Goal: Obtain resource: Download file/media

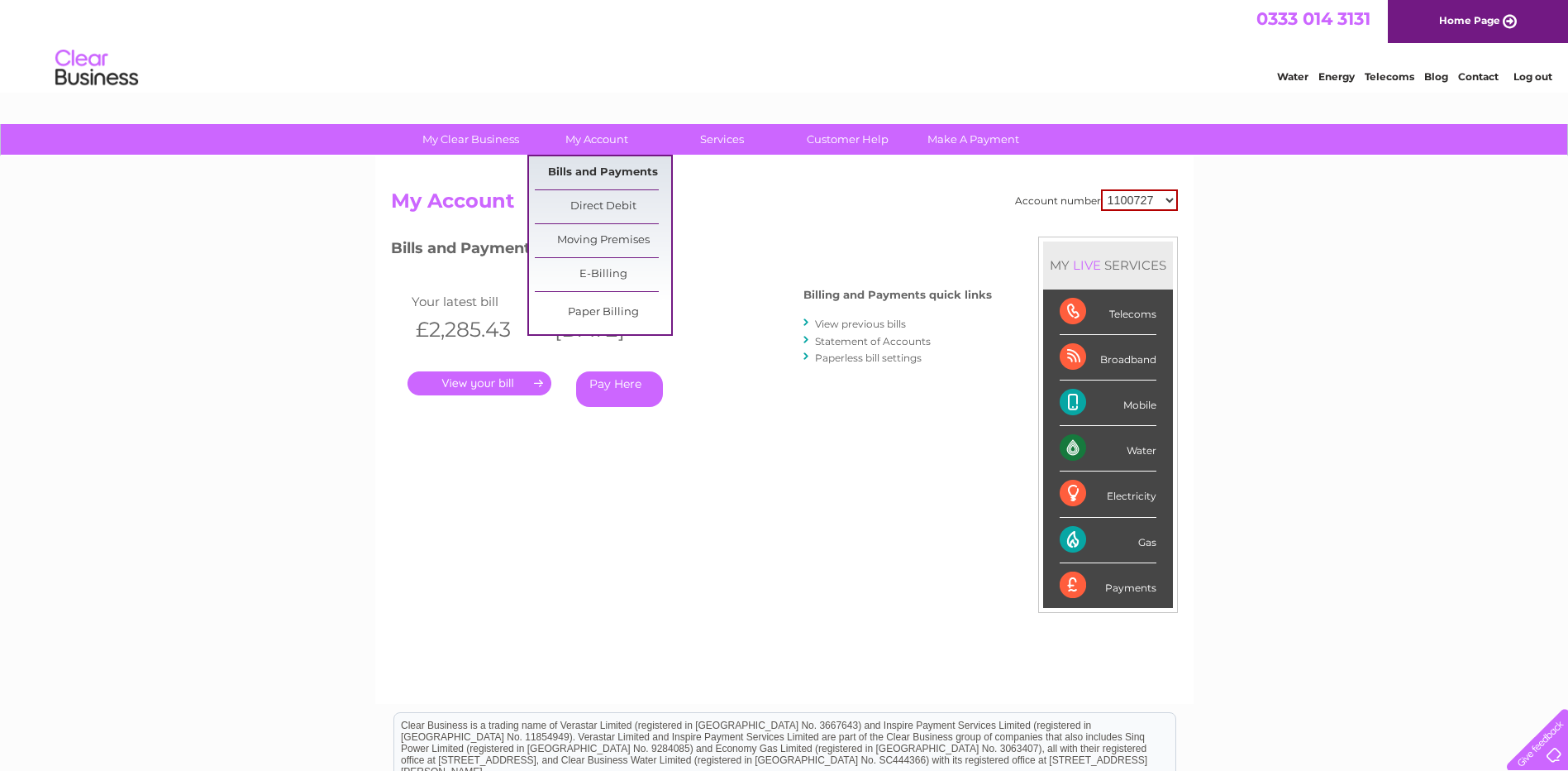
click at [596, 169] on link "Bills and Payments" at bounding box center [603, 173] width 137 height 34
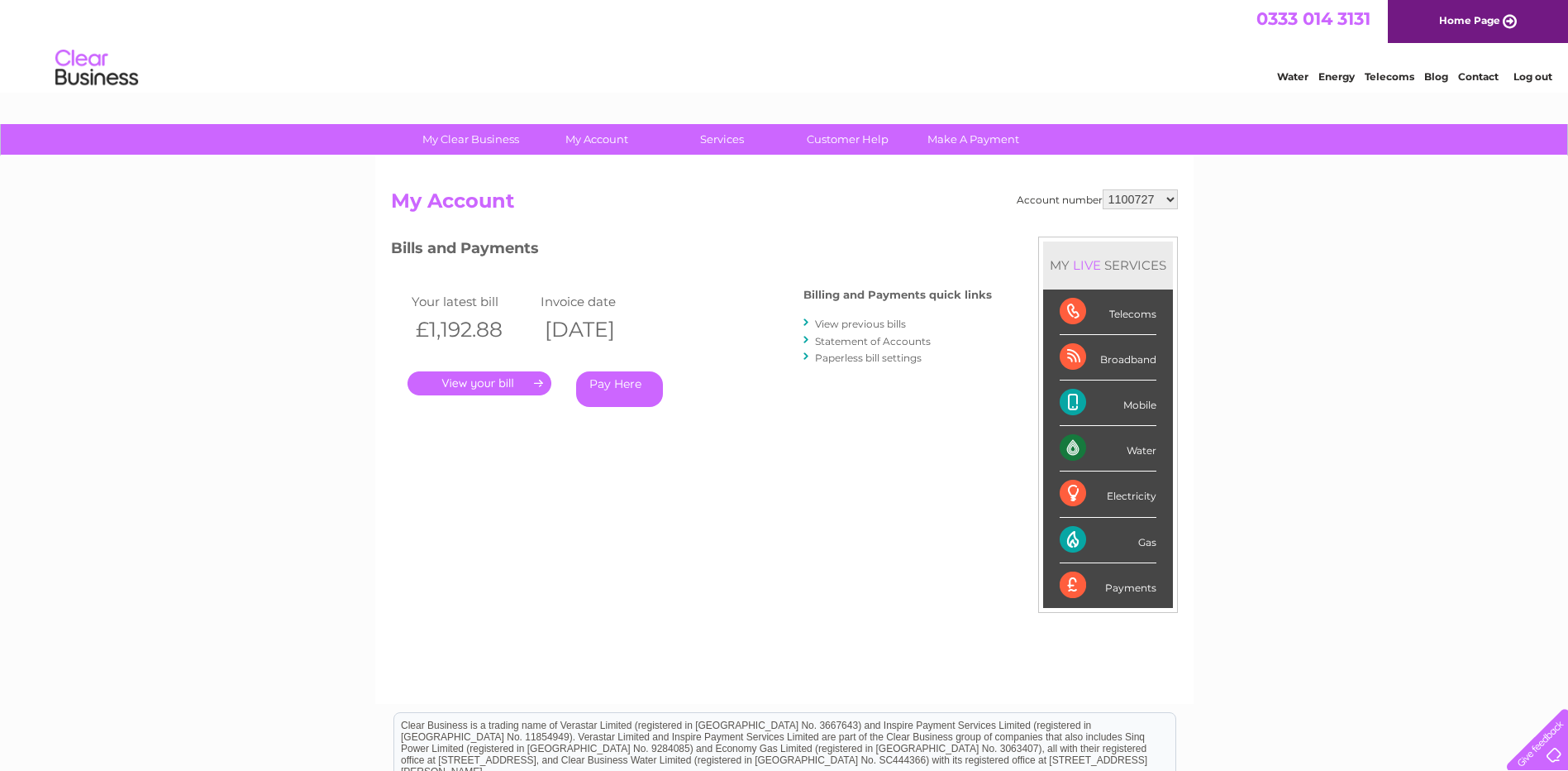
click at [854, 325] on link "View previous bills" at bounding box center [861, 323] width 91 height 12
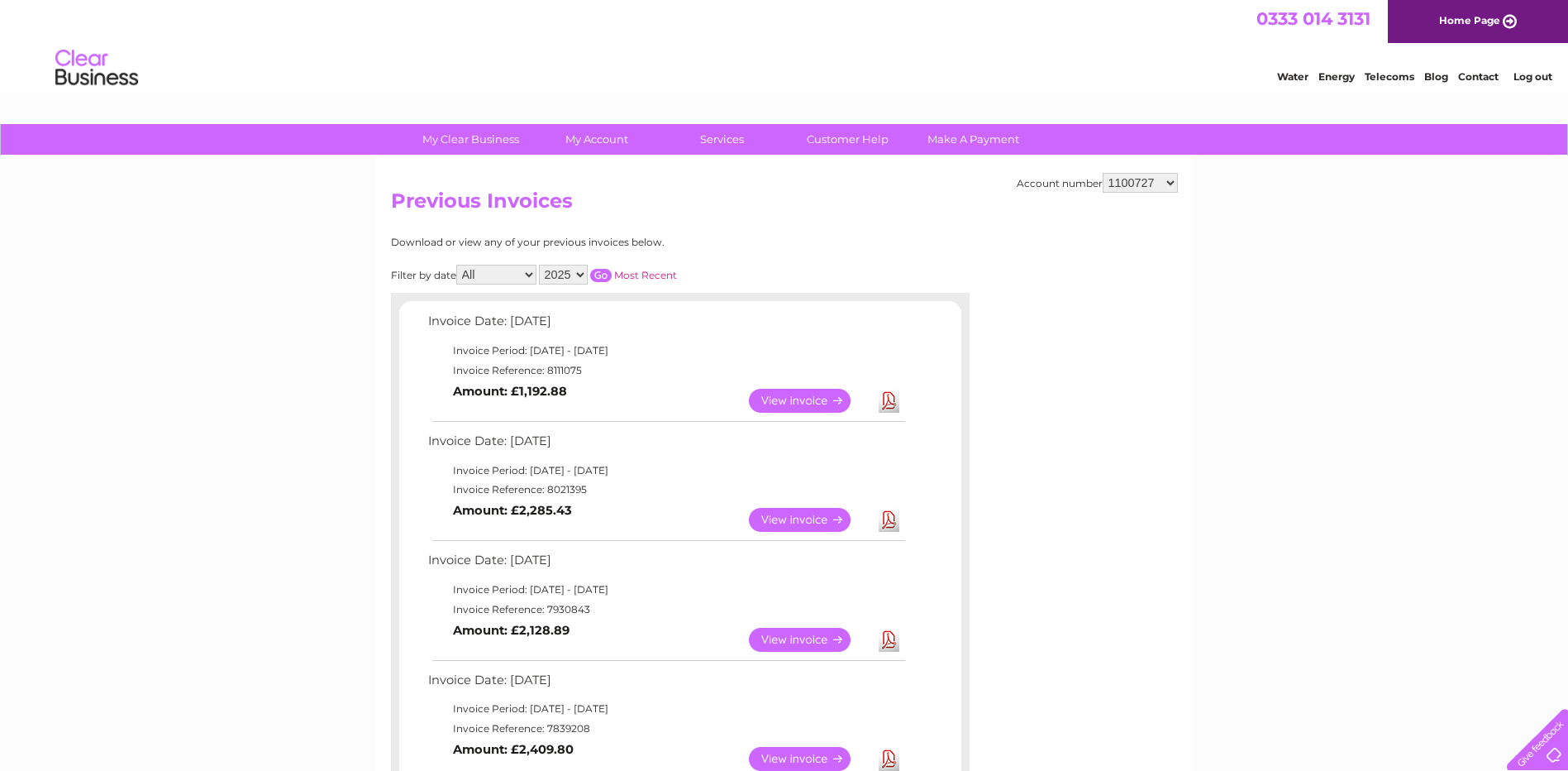
click at [781, 399] on link "View" at bounding box center [810, 400] width 122 height 24
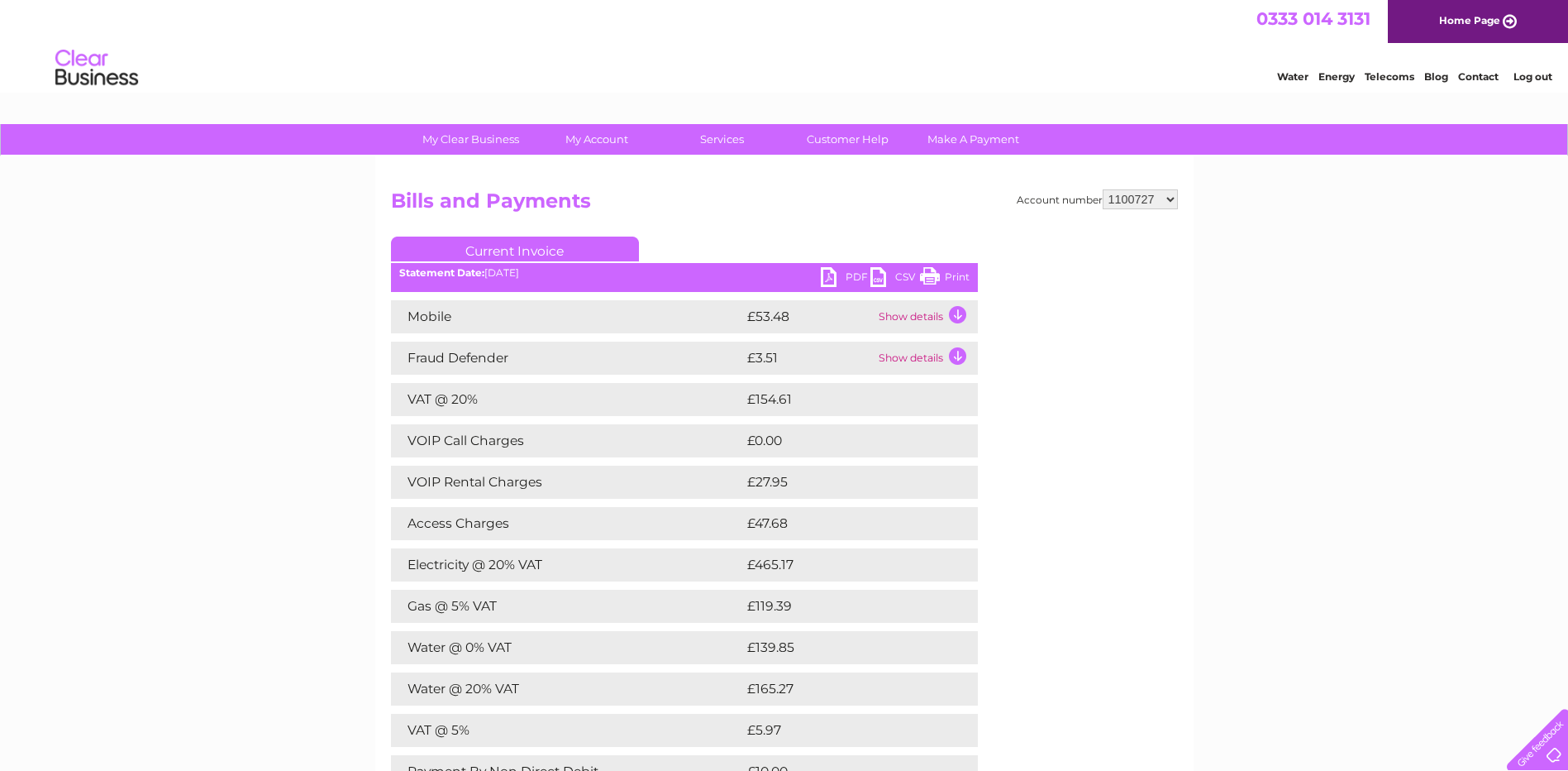
click at [841, 277] on link "PDF" at bounding box center [845, 279] width 49 height 24
